Goal: Find specific page/section: Find specific page/section

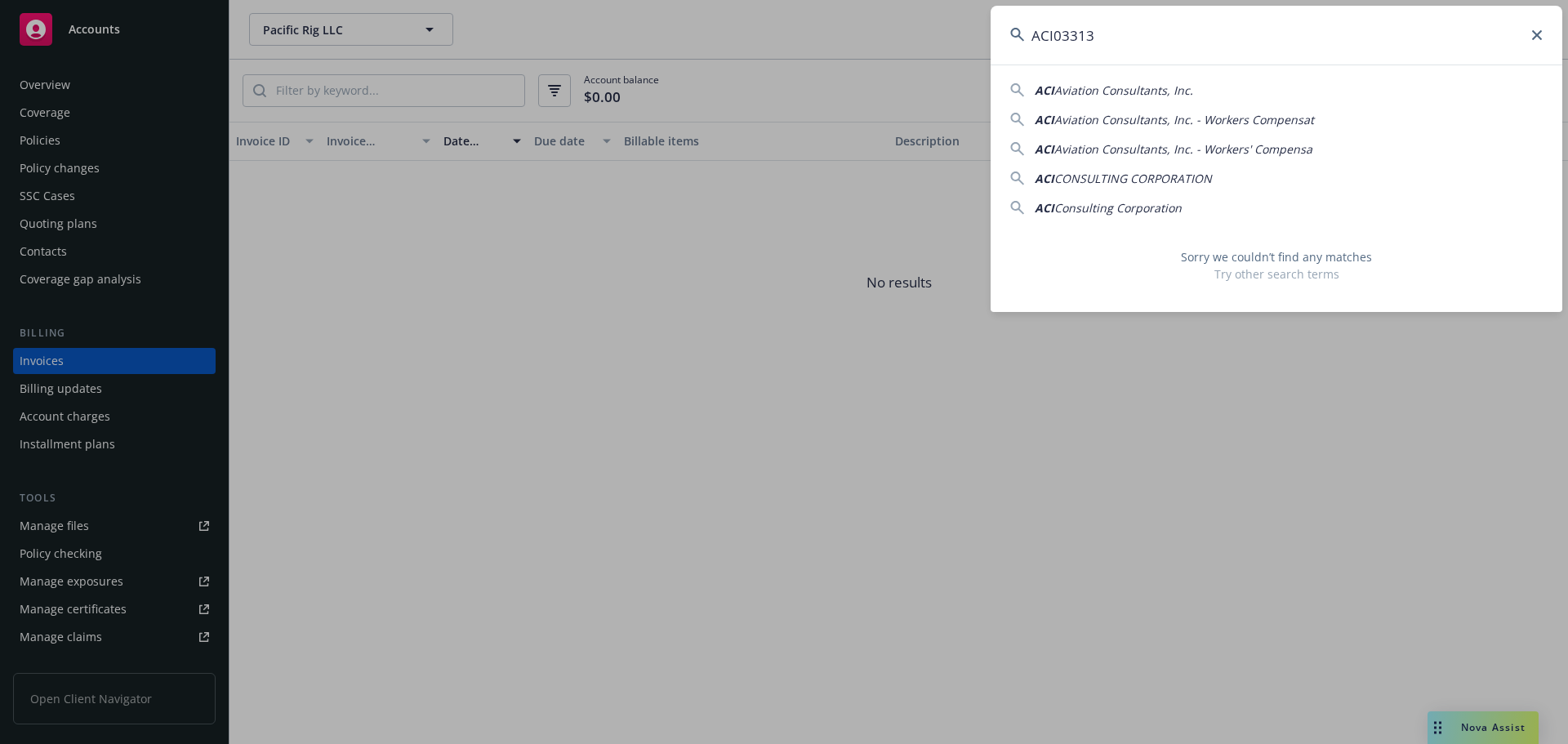
click at [1474, 39] on input "ACI03313" at bounding box center [1276, 35] width 572 height 59
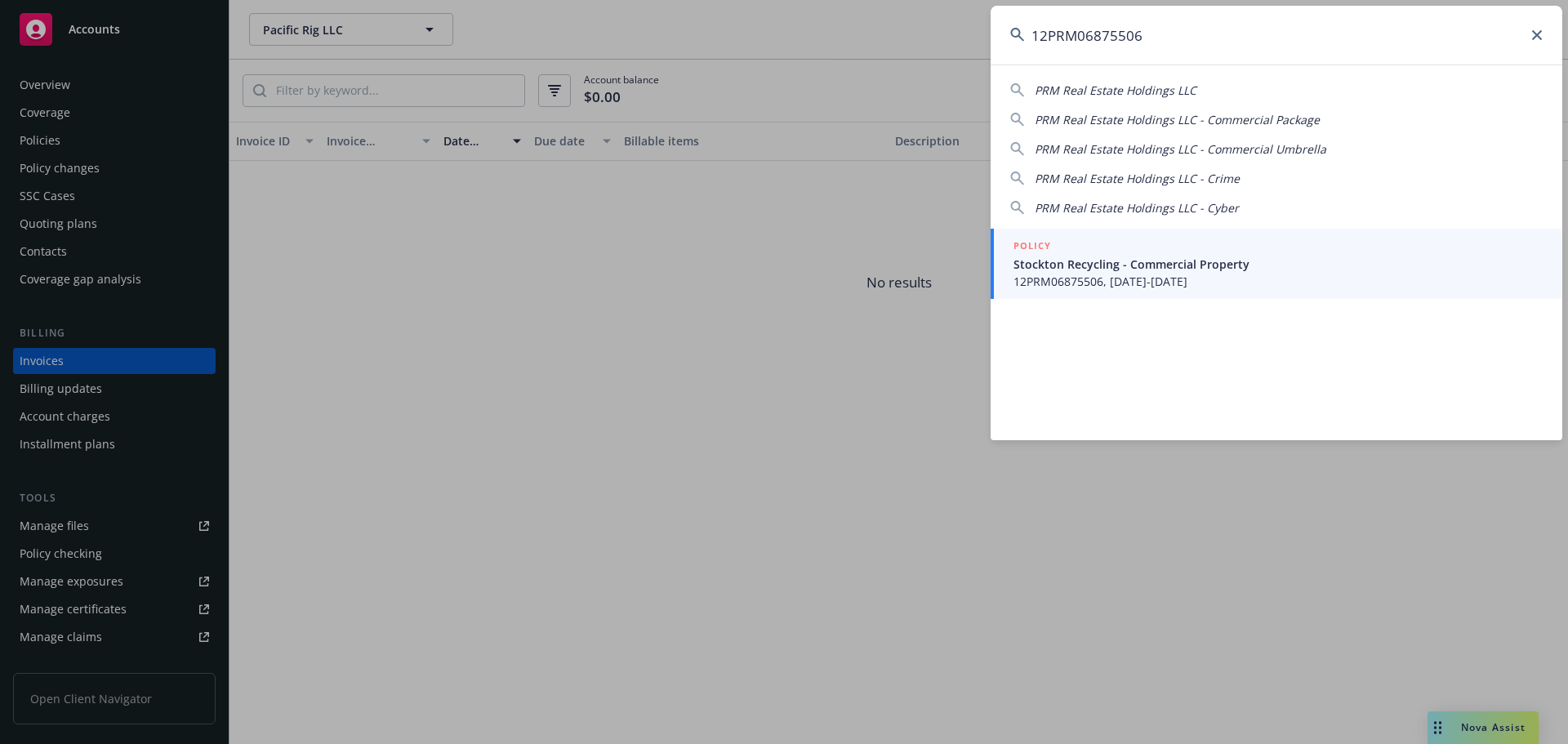
type input "12PRM06875506"
click at [1196, 249] on div "POLICY" at bounding box center [1278, 246] width 530 height 18
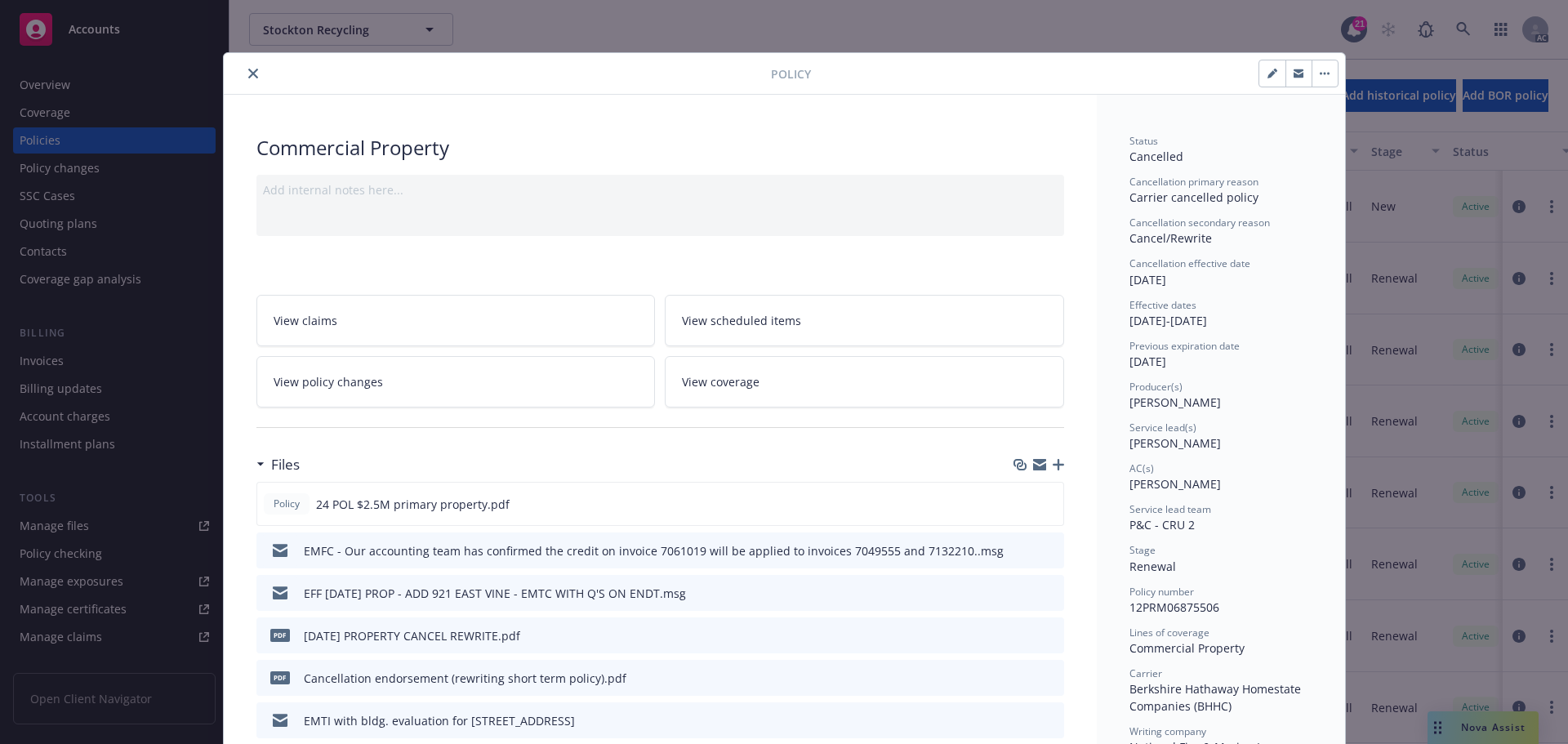
click at [248, 73] on icon "close" at bounding box center [253, 73] width 9 height 9
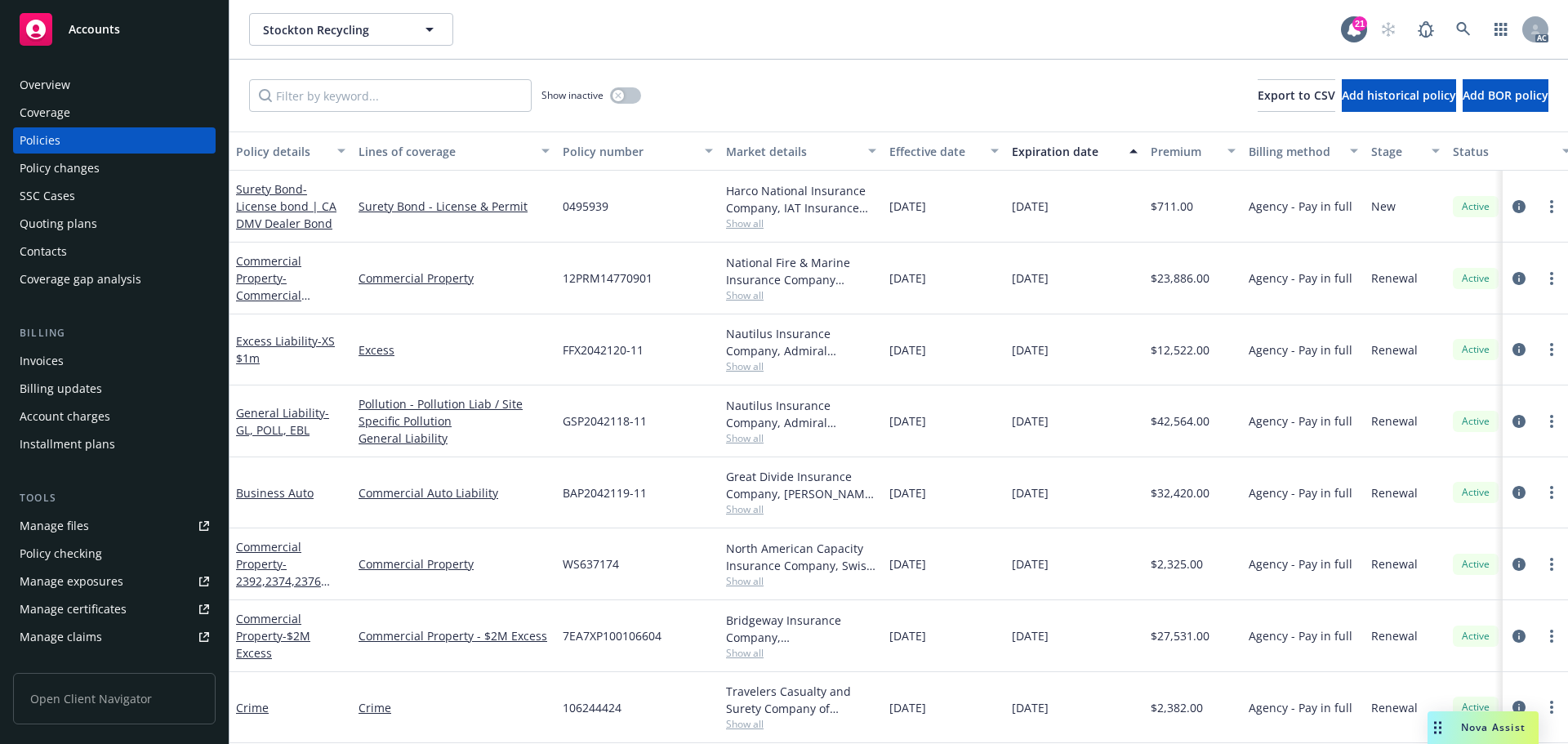
click at [91, 366] on div "Invoices" at bounding box center [115, 361] width 190 height 26
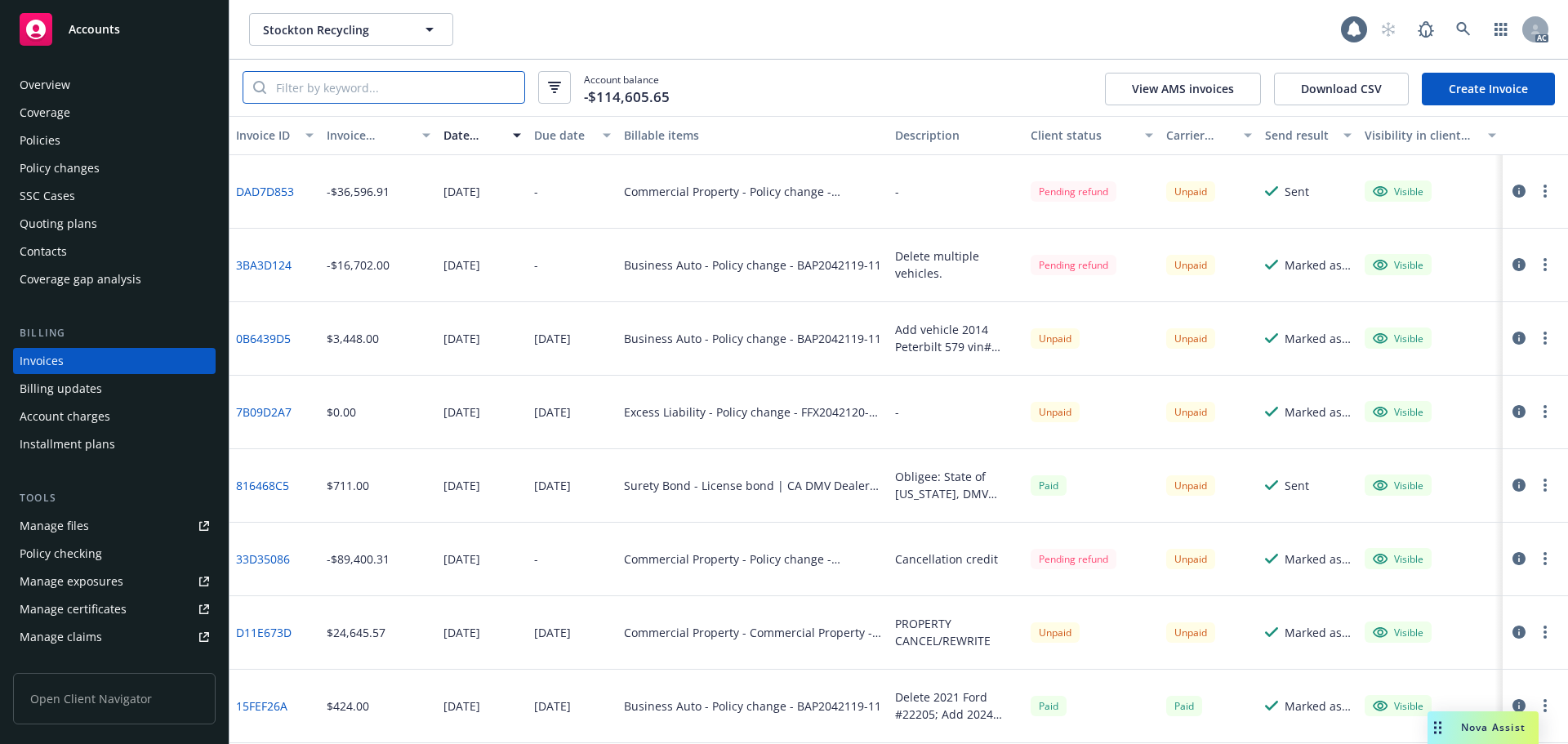
click at [425, 88] on input "search" at bounding box center [394, 87] width 258 height 31
paste input "12PRM06875506"
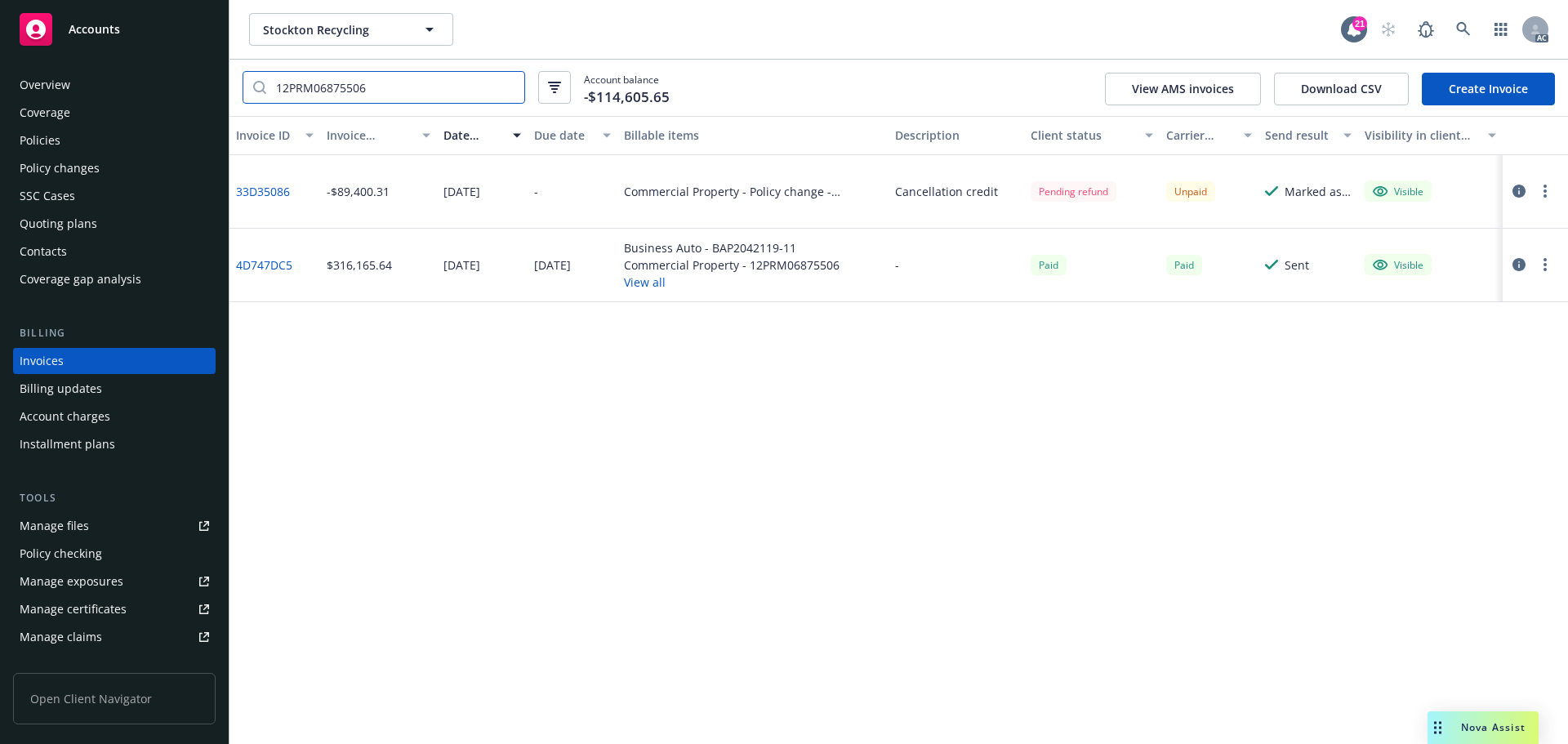
type input "12PRM06875506"
